Goal: Answer question/provide support: Answer question/provide support

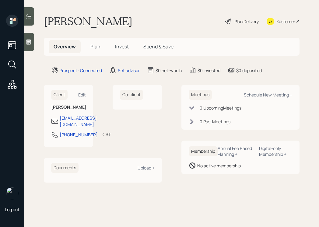
click at [28, 42] on icon at bounding box center [29, 42] width 6 height 6
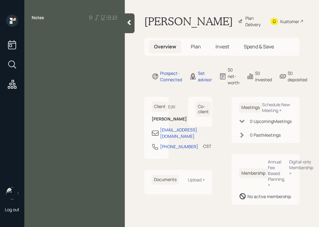
click at [130, 31] on div at bounding box center [130, 23] width 10 height 20
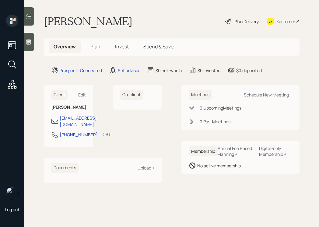
click at [277, 24] on div "Kustomer" at bounding box center [283, 21] width 33 height 13
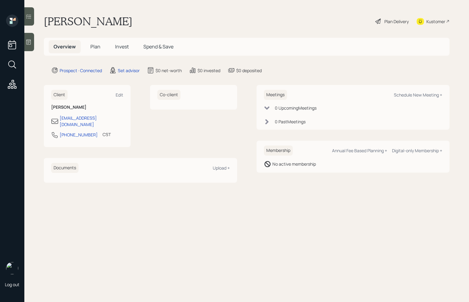
click at [27, 40] on icon at bounding box center [29, 42] width 6 height 6
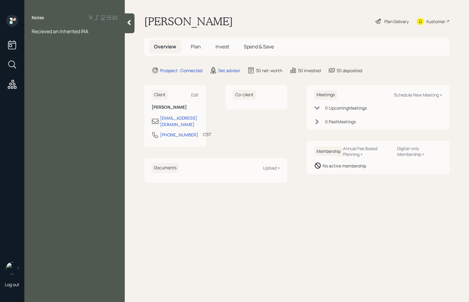
click at [36, 33] on span "Recieved an Inherited IRA" at bounding box center [60, 31] width 57 height 7
click at [45, 32] on span "Recieved an Inherited IRA" at bounding box center [60, 31] width 57 height 7
click at [106, 30] on div "Received an Inherited IRA" at bounding box center [75, 31] width 86 height 7
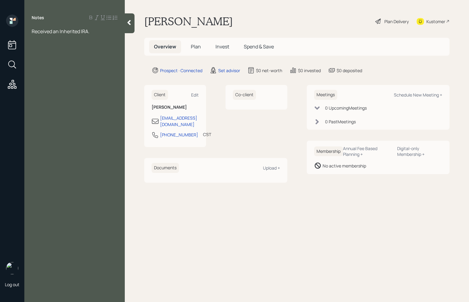
click at [56, 45] on div "Notes Received an Inherited IRA." at bounding box center [74, 155] width 101 height 280
click at [87, 43] on div "Notes Received an Inherited IRA." at bounding box center [74, 155] width 101 height 280
drag, startPoint x: 44, startPoint y: 39, endPoint x: 31, endPoint y: 32, distance: 14.3
click at [31, 33] on div "Notes Received an Inherited IRA." at bounding box center [74, 155] width 101 height 280
click at [31, 32] on div "Received an Inherited IRA." at bounding box center [74, 31] width 101 height 7
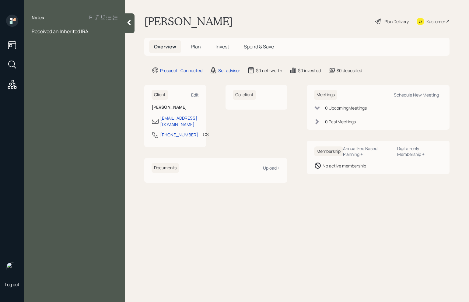
click at [34, 32] on span "Received an Inherited IRA." at bounding box center [61, 31] width 58 height 7
click at [32, 33] on span "Received an Inherited IRA." at bounding box center [61, 31] width 58 height 7
click at [87, 58] on div "Notes Age: 68; Married Received an Inherited IRA." at bounding box center [74, 155] width 101 height 280
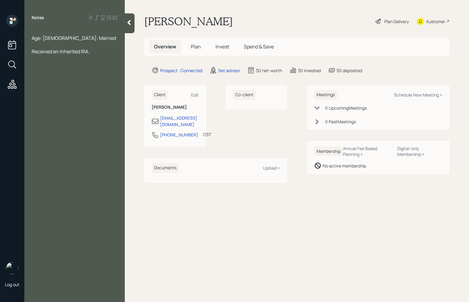
click at [100, 54] on div "Received an Inherited IRA." at bounding box center [75, 51] width 86 height 7
click at [34, 53] on span "Received an Inherited IRA." at bounding box center [61, 51] width 58 height 7
click at [33, 51] on span "Received an Inherited IRA." at bounding box center [61, 51] width 58 height 7
click at [107, 52] on div "Goal: Received an Inherited IRA." at bounding box center [75, 51] width 86 height 7
click at [49, 85] on span "SSC - 2,000" at bounding box center [45, 85] width 27 height 7
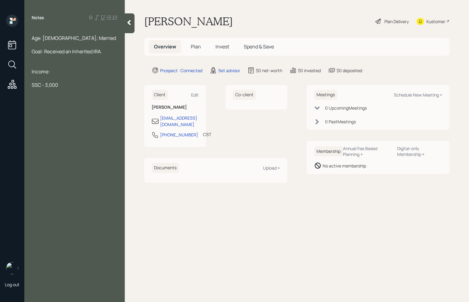
click at [67, 84] on div "SSC - 3,000" at bounding box center [75, 85] width 86 height 7
click at [56, 175] on span "Traditional - 100K" at bounding box center [51, 172] width 39 height 7
click at [58, 173] on span "Traditional - 100K" at bounding box center [51, 172] width 39 height 7
click at [84, 172] on div "Traditional IRA - 100K" at bounding box center [75, 172] width 86 height 7
click at [58, 99] on div at bounding box center [75, 98] width 86 height 7
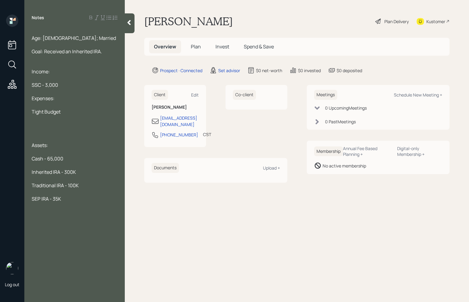
click at [69, 201] on div "SEP IRA - 35K" at bounding box center [75, 199] width 86 height 7
click at [75, 227] on span "Consolidation Loan - 100K" at bounding box center [61, 246] width 58 height 7
click at [104, 227] on div "Consolidation Loan (1) - 100K" at bounding box center [75, 246] width 86 height 7
click at [39, 136] on div at bounding box center [75, 138] width 86 height 7
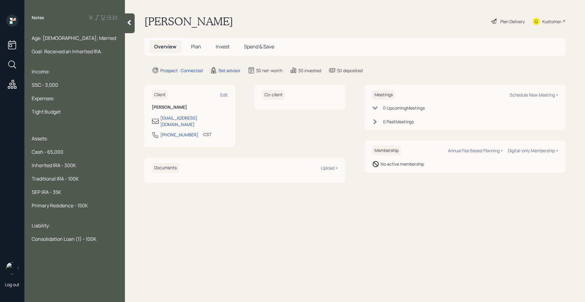
click at [105, 54] on div "Goal: Received an Inherited IRA." at bounding box center [75, 51] width 86 height 7
click at [82, 227] on span "Consolidation Loan (1) - 100K" at bounding box center [64, 239] width 65 height 7
click at [81, 227] on span "Consolidation Loan (1) - 100K" at bounding box center [64, 239] width 65 height 7
click at [130, 24] on icon at bounding box center [129, 22] width 3 height 5
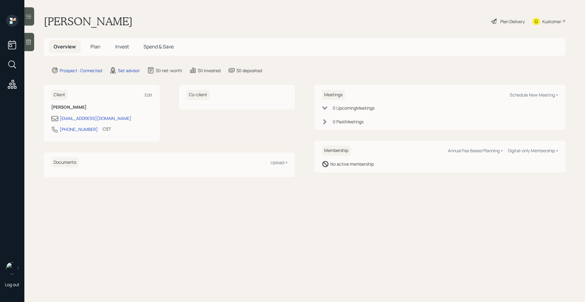
click at [319, 100] on div "Meetings Schedule New Meeting + 0 Upcoming Meeting s 0 Past Meeting s" at bounding box center [439, 107] width 251 height 45
click at [319, 94] on div "Schedule New Meeting +" at bounding box center [534, 95] width 48 height 6
select select "round-robin"
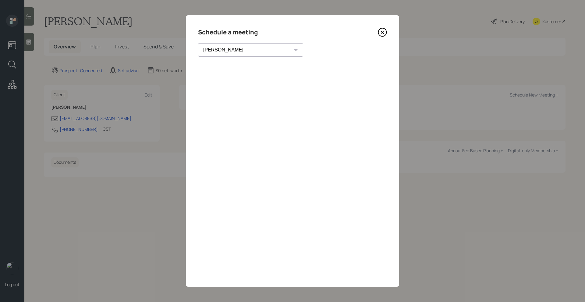
click at [319, 29] on icon at bounding box center [382, 32] width 9 height 9
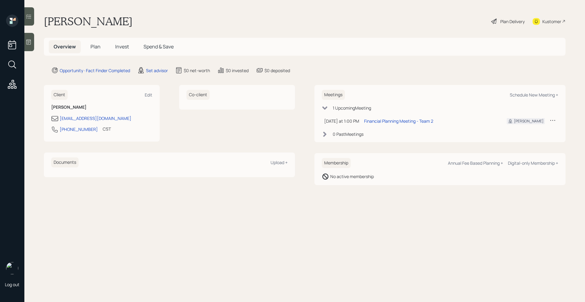
click at [22, 46] on div "Log out" at bounding box center [12, 151] width 24 height 302
click at [34, 46] on div at bounding box center [29, 42] width 10 height 18
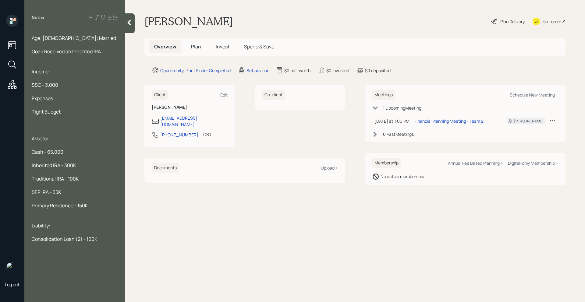
click at [103, 53] on div "Goal: Received an Inherited IRA." at bounding box center [75, 51] width 86 height 7
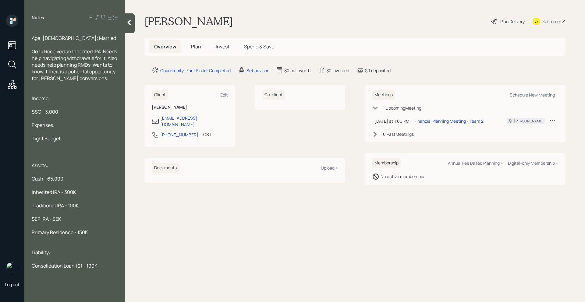
click at [112, 70] on div "Goal: Received an Inherited IRA. Needs help navigating withdrawals for it. Also…" at bounding box center [75, 65] width 86 height 34
click at [95, 70] on span "Goal: Received an Inherited IRA. Needs help navigating withdrawals for it. Also…" at bounding box center [75, 65] width 86 height 34
click at [108, 80] on div "Goal: Received an Inherited IRA. Needs help navigating withdrawals for it. Also…" at bounding box center [75, 65] width 86 height 34
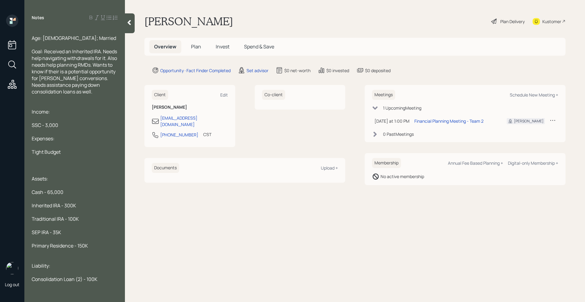
click at [83, 154] on div "Tight Budget" at bounding box center [75, 152] width 86 height 7
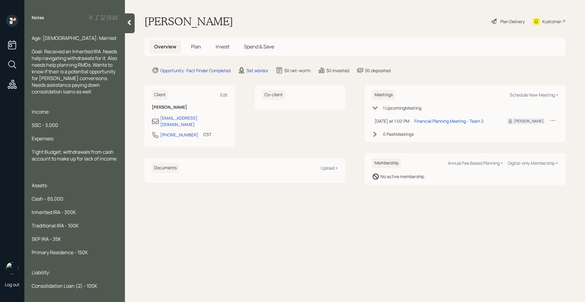
click at [33, 186] on span "Assets:" at bounding box center [40, 185] width 16 height 7
click at [35, 64] on span "Goal: Received an Inherited IRA. Needs help navigating withdrawals for it. Also…" at bounding box center [75, 71] width 86 height 47
click at [98, 84] on span "Goal: Received an Inherited IRA. Needs help navigating withdrawals for it. Also…" at bounding box center [75, 71] width 86 height 47
click at [103, 88] on div "Goal: Received an Inherited IRA. Needs help navigating withdrawals for it. Also…" at bounding box center [75, 71] width 86 height 47
click at [102, 92] on div "Goal: Received an Inherited IRA. Needs help navigating withdrawals for it. Also…" at bounding box center [75, 71] width 86 height 47
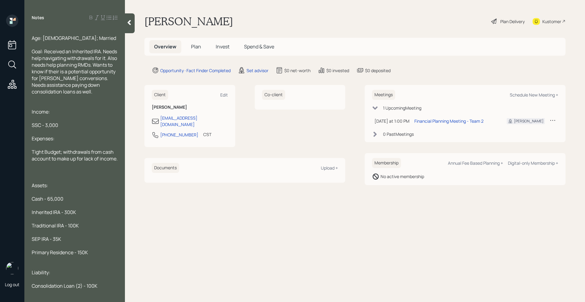
click at [106, 93] on div "Goal: Received an Inherited IRA. Needs help navigating withdrawals for it. Also…" at bounding box center [75, 71] width 86 height 47
click at [130, 25] on icon at bounding box center [129, 22] width 6 height 6
